Goal: Book appointment/travel/reservation

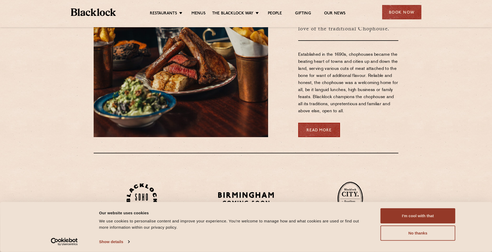
scroll to position [288, 0]
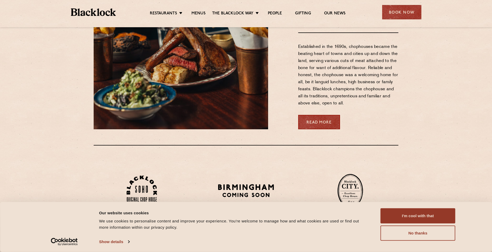
click at [0, 0] on link "Christmas" at bounding box center [0, 0] width 0 height 0
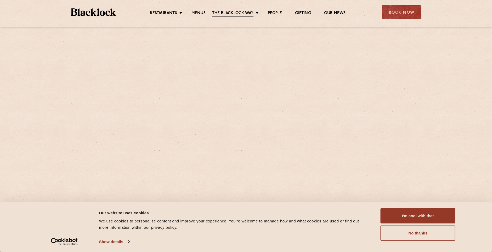
click at [428, 234] on button "No thanks" at bounding box center [418, 233] width 75 height 15
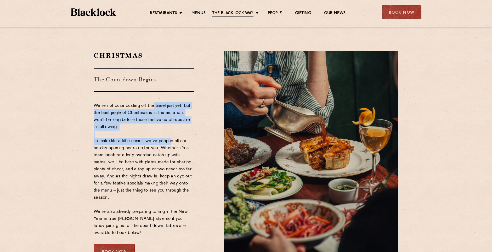
drag, startPoint x: 154, startPoint y: 109, endPoint x: 168, endPoint y: 143, distance: 37.1
click at [168, 143] on p "We’re not quite dusting off the tinsel just yet, but the faint jingle of Christ…" at bounding box center [144, 169] width 100 height 134
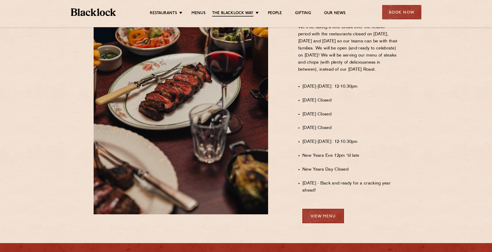
scroll to position [419, 0]
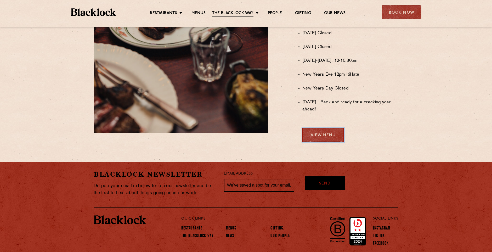
click at [319, 140] on link "View Menu" at bounding box center [323, 135] width 42 height 14
